Goal: Information Seeking & Learning: Check status

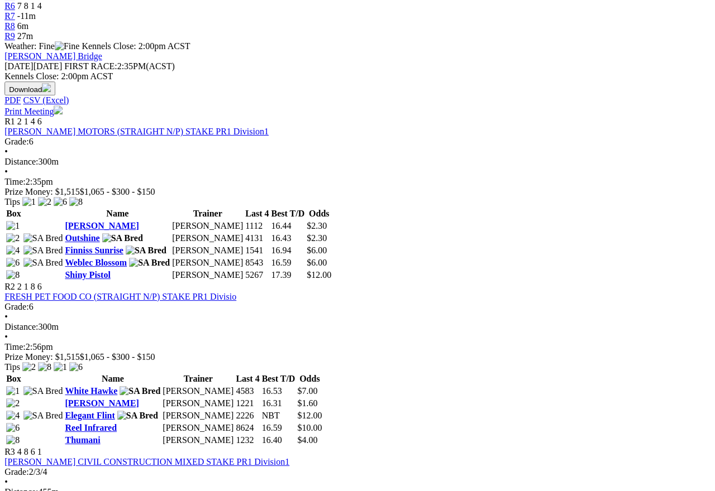
scroll to position [433, 115]
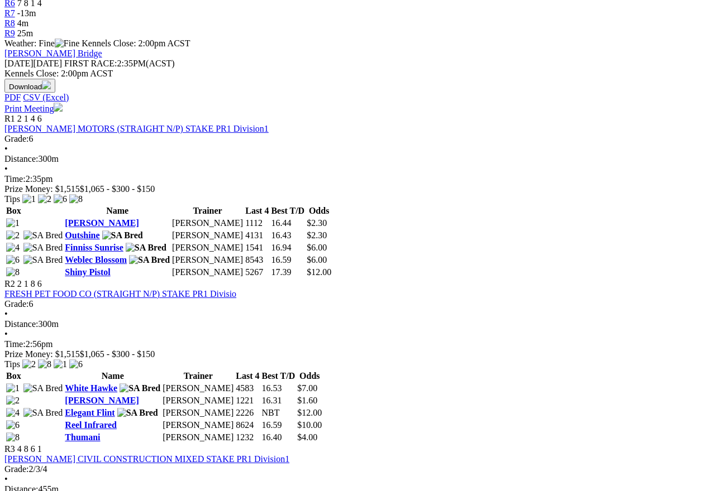
scroll to position [429, 0]
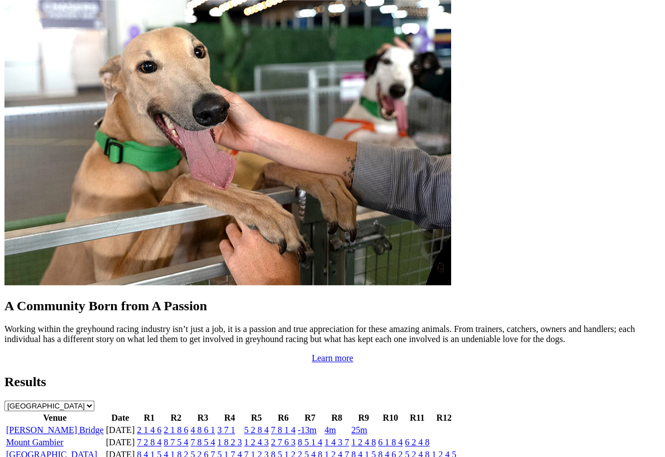
scroll to position [925, 0]
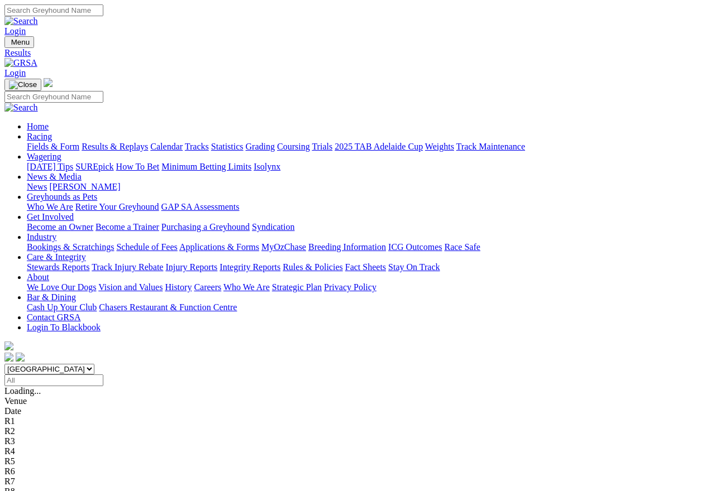
scroll to position [20, 0]
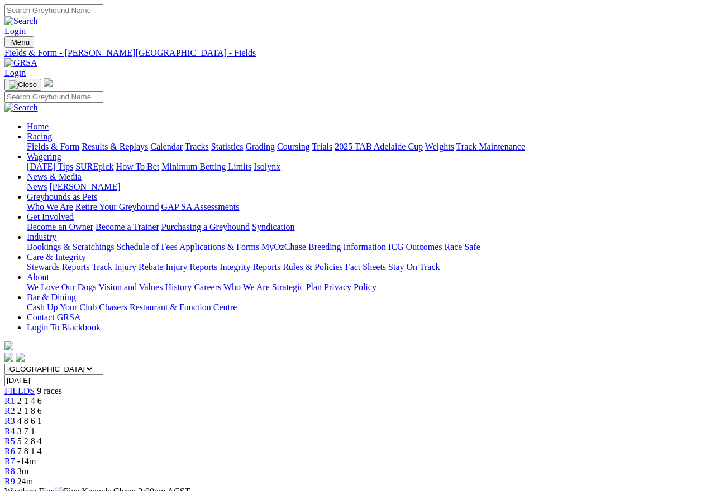
click at [15, 437] on span "R7" at bounding box center [9, 461] width 11 height 9
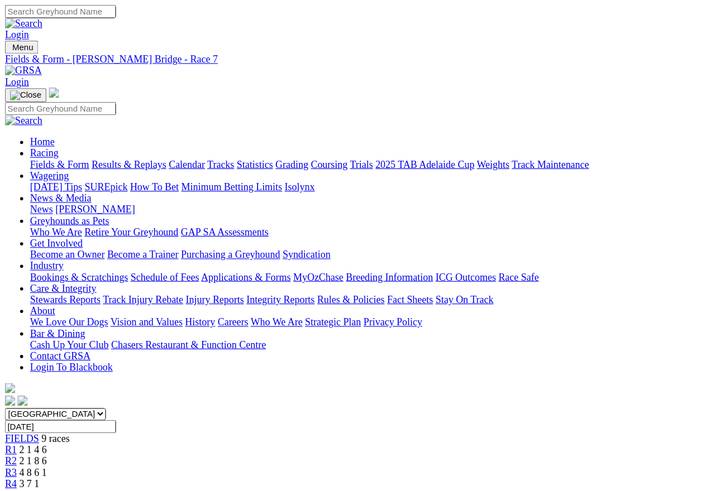
scroll to position [9, 0]
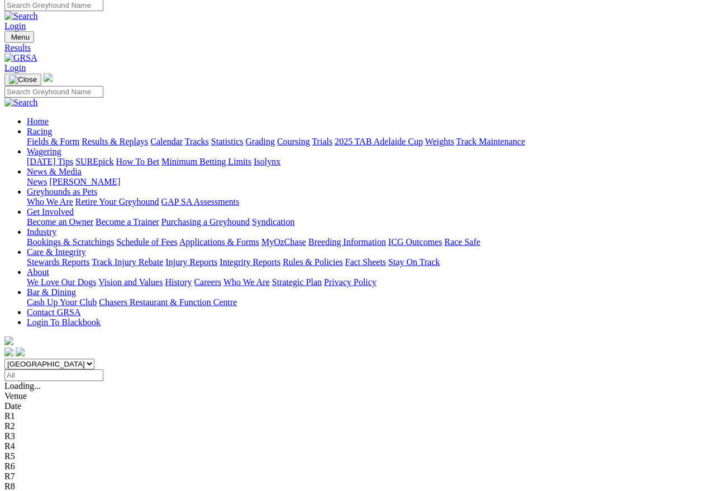
scroll to position [5, 0]
